Goal: Information Seeking & Learning: Learn about a topic

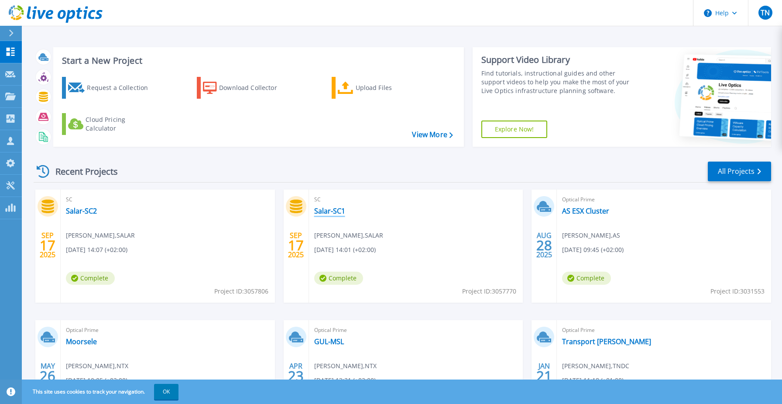
click at [334, 212] on link "Salar-SC1" at bounding box center [329, 211] width 31 height 9
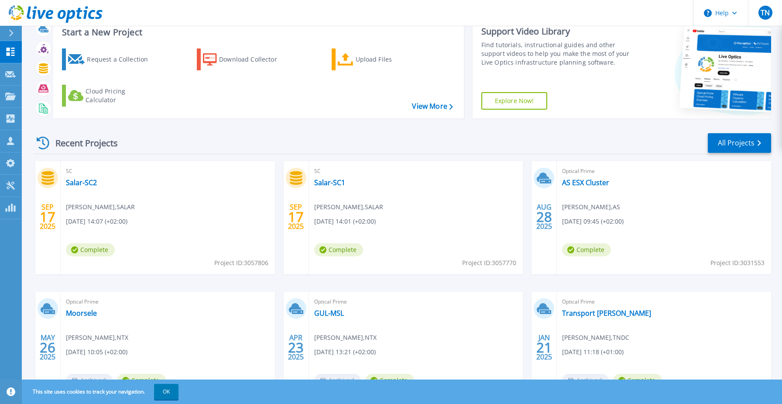
scroll to position [32, 0]
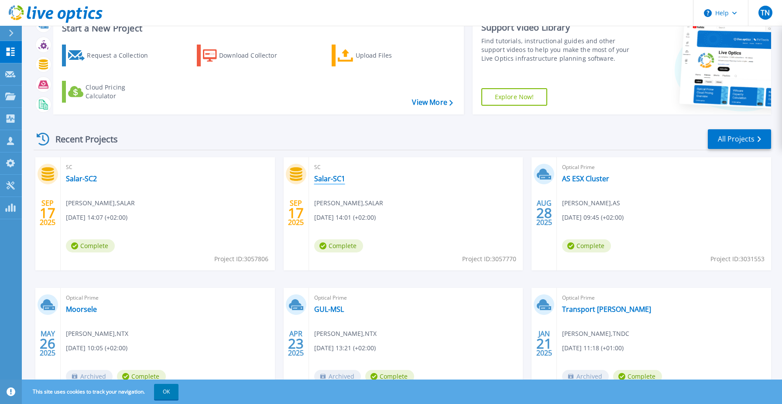
click at [318, 176] on link "Salar-SC1" at bounding box center [329, 178] width 31 height 9
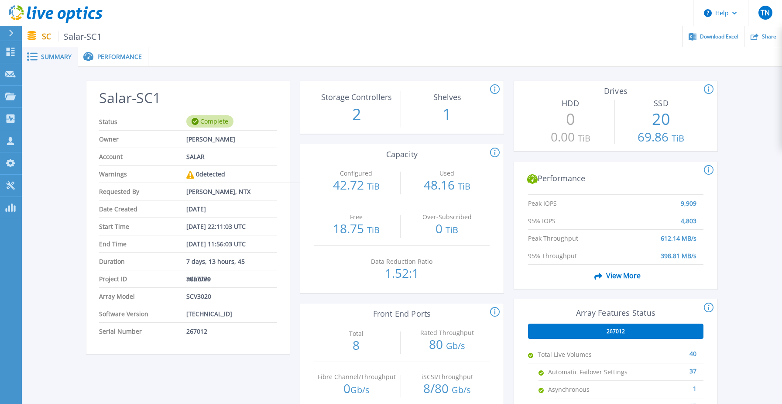
click at [124, 58] on span "Performance" at bounding box center [119, 57] width 45 height 6
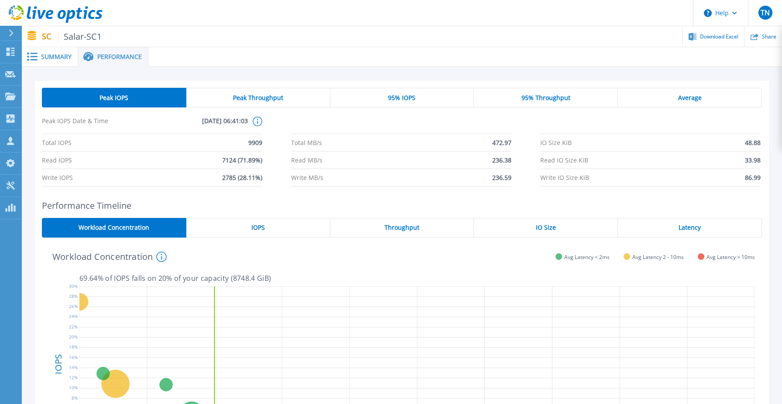
click at [307, 206] on h2 "Performance Timeline" at bounding box center [402, 205] width 720 height 10
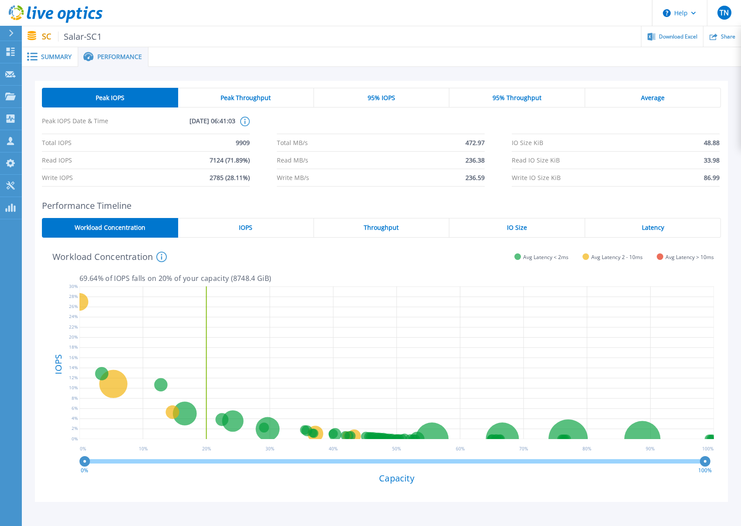
click at [244, 250] on div "Workload Concentration This graph shows the relationship of volume performance …" at bounding box center [378, 256] width 672 height 23
click at [282, 190] on div "Peak IOPS Peak Throughput 95% IOPS 95% Throughput Average Peak IOPS Date & Time…" at bounding box center [381, 137] width 693 height 113
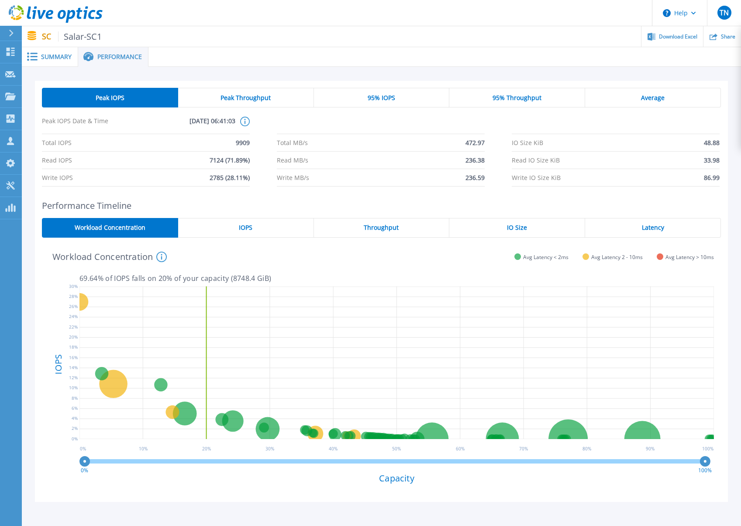
click at [257, 98] on span "Peak Throughput" at bounding box center [245, 97] width 50 height 7
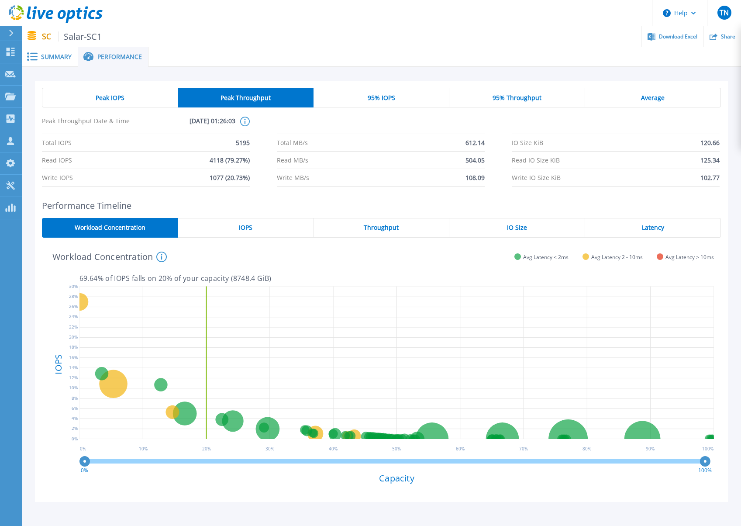
click at [361, 102] on div "95% IOPS" at bounding box center [381, 98] width 136 height 20
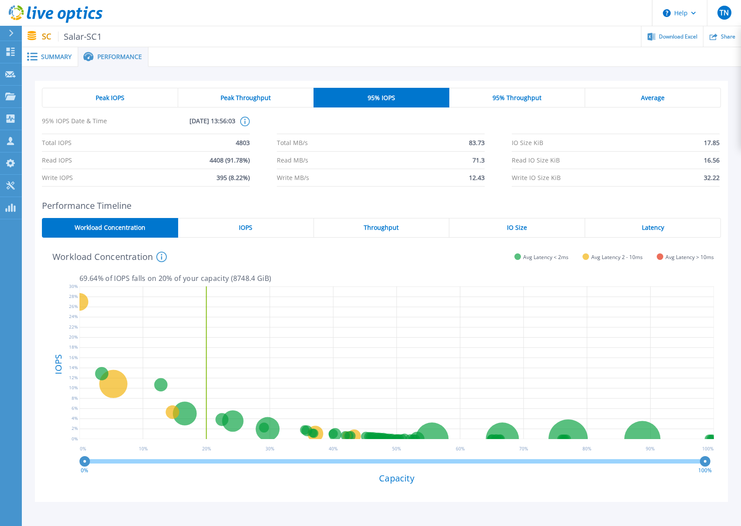
click at [245, 99] on span "Peak Throughput" at bounding box center [245, 97] width 50 height 7
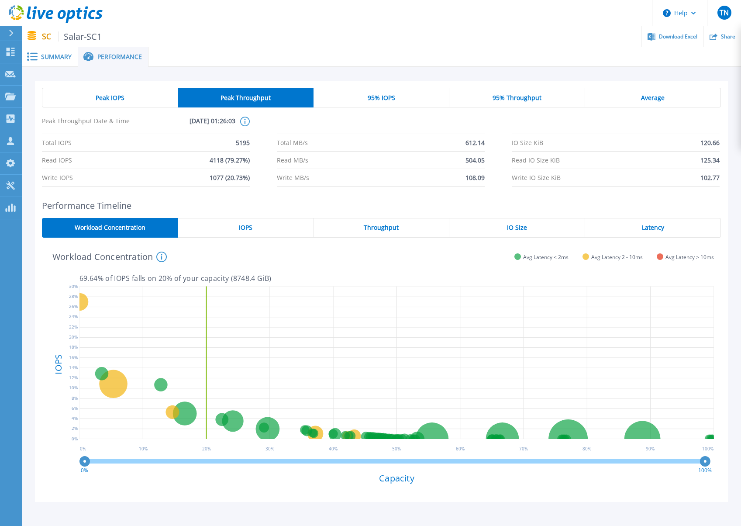
click at [483, 95] on div "95% Throughput" at bounding box center [517, 98] width 136 height 20
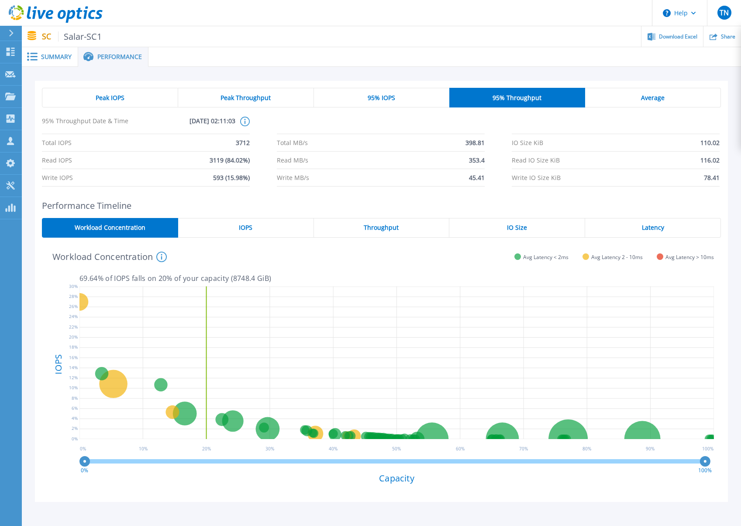
click at [637, 103] on div "Average" at bounding box center [653, 98] width 136 height 20
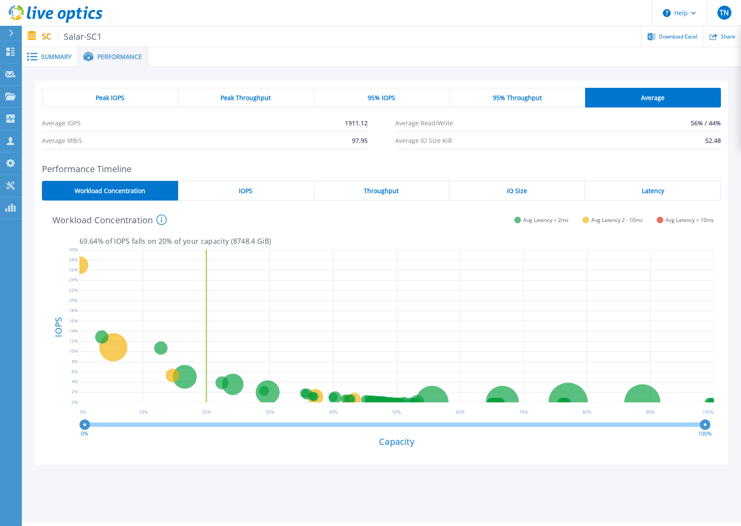
click at [289, 169] on h2 "Performance Timeline" at bounding box center [381, 169] width 679 height 10
click at [71, 57] on span "Summary" at bounding box center [56, 57] width 31 height 6
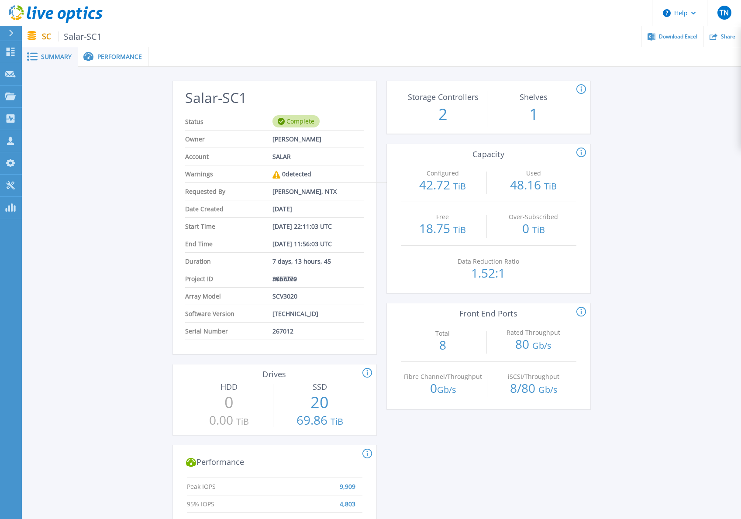
click at [79, 186] on div "Salar-SC1 Status Complete Owner Chris Verleye Account SALAR Warnings 0 detected…" at bounding box center [381, 469] width 719 height 804
